Goal: Task Accomplishment & Management: Use online tool/utility

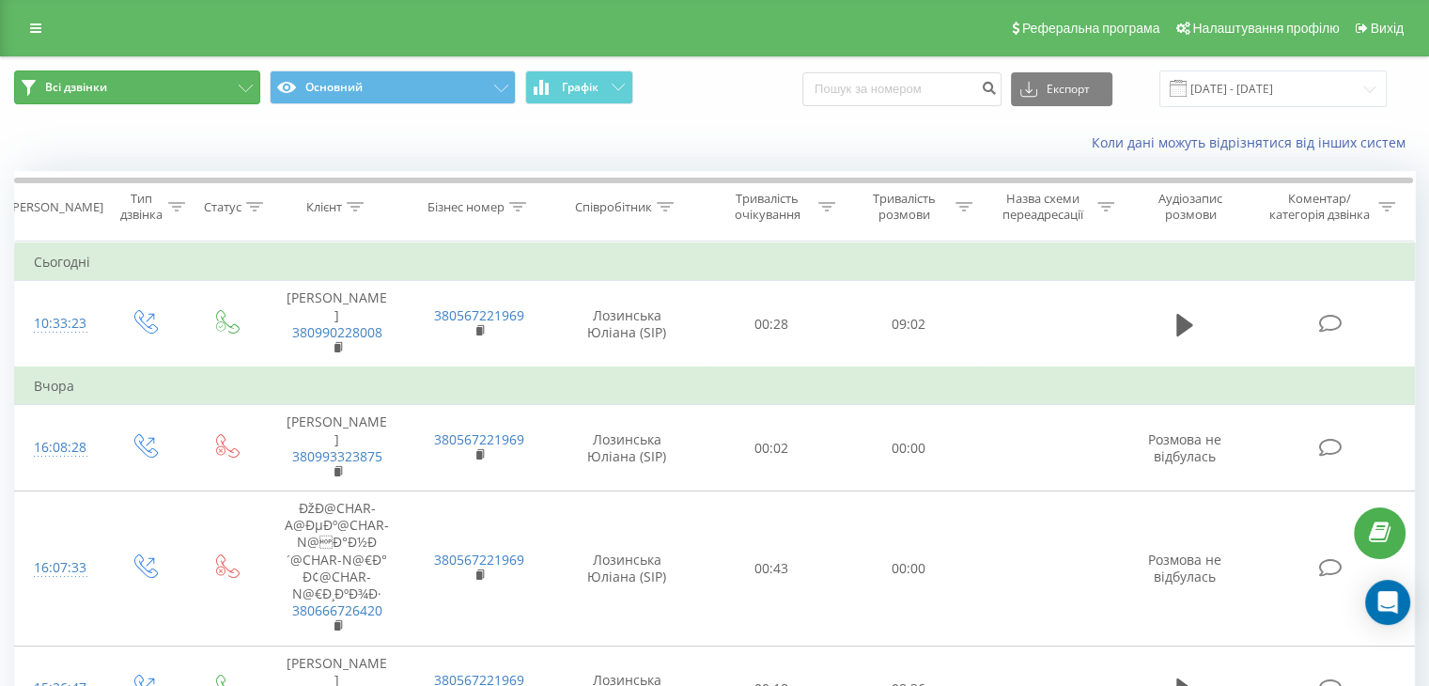
click at [178, 89] on button "Всі дзвінки" at bounding box center [137, 87] width 246 height 34
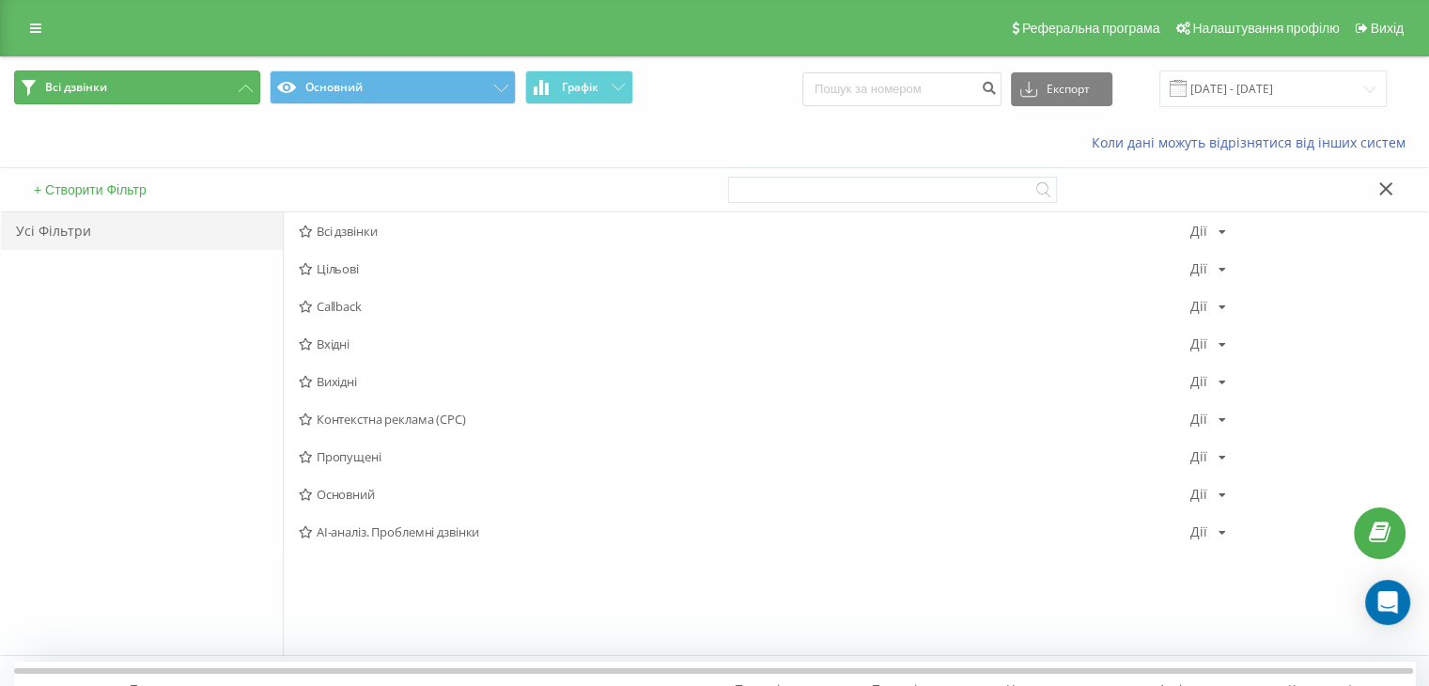
click at [178, 89] on button "Всі дзвінки" at bounding box center [137, 87] width 246 height 34
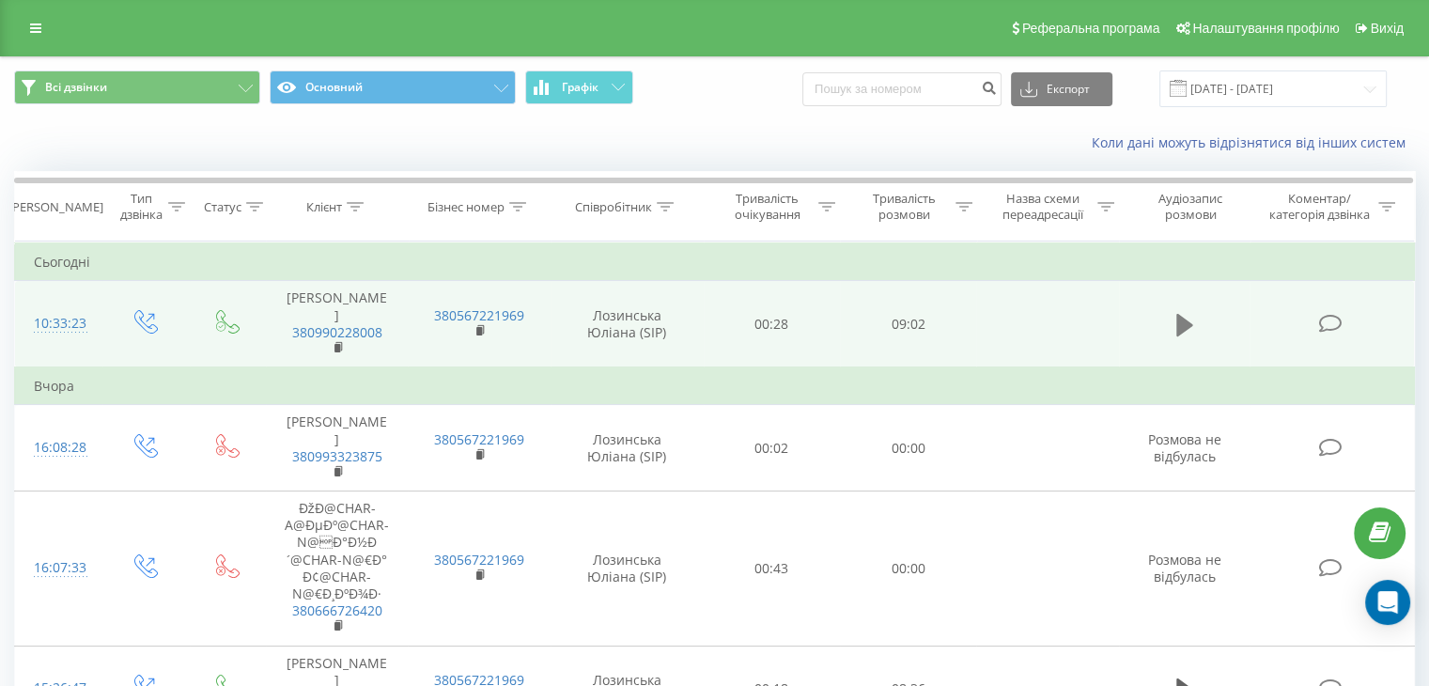
click at [1176, 318] on icon at bounding box center [1184, 325] width 17 height 26
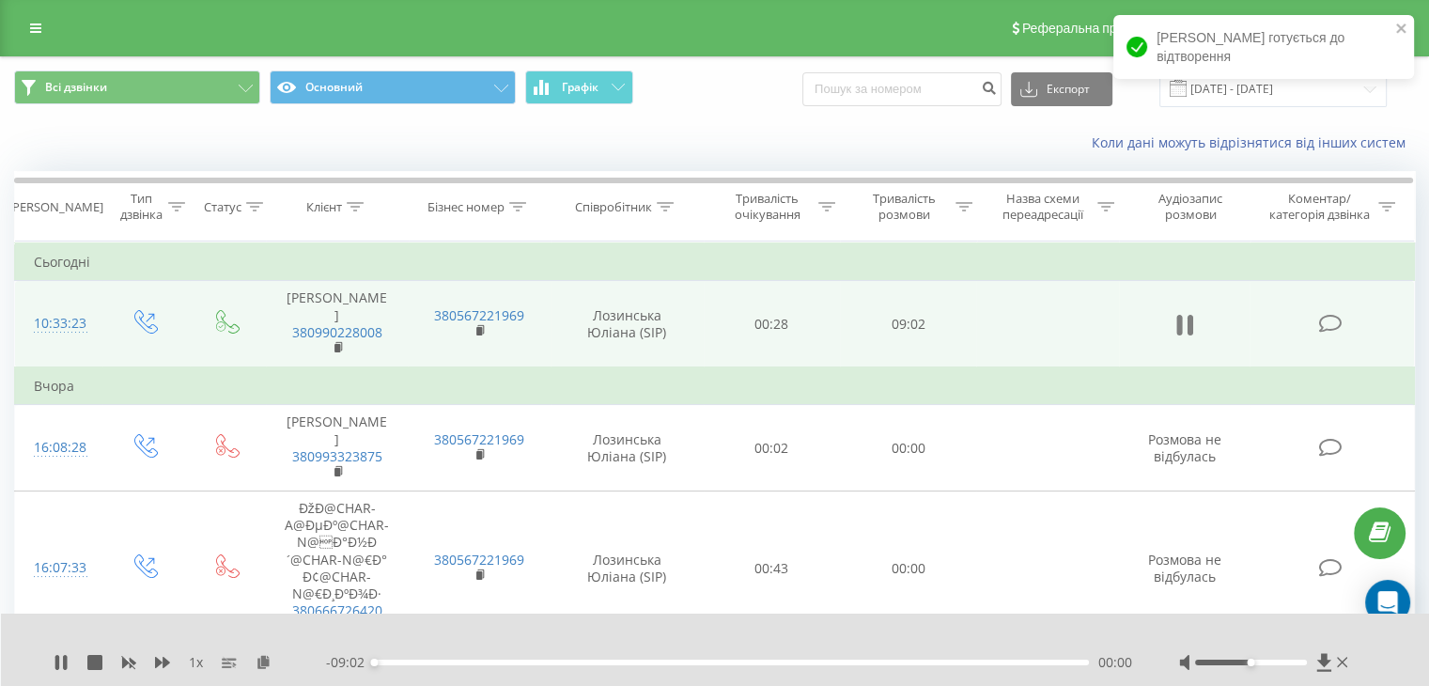
click at [1182, 315] on icon at bounding box center [1184, 325] width 17 height 26
click at [270, 659] on icon at bounding box center [264, 661] width 16 height 13
